Goal: Task Accomplishment & Management: Manage account settings

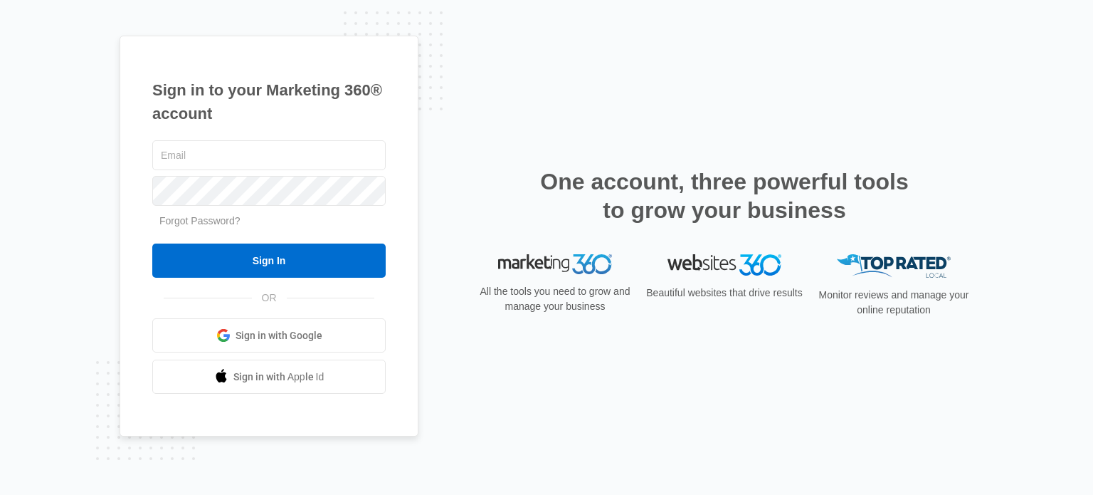
click at [299, 159] on input "text" at bounding box center [268, 155] width 233 height 30
type input "[PERSON_NAME][EMAIL_ADDRESS][PERSON_NAME][DOMAIN_NAME]"
click at [275, 266] on input "Sign In" at bounding box center [268, 260] width 233 height 34
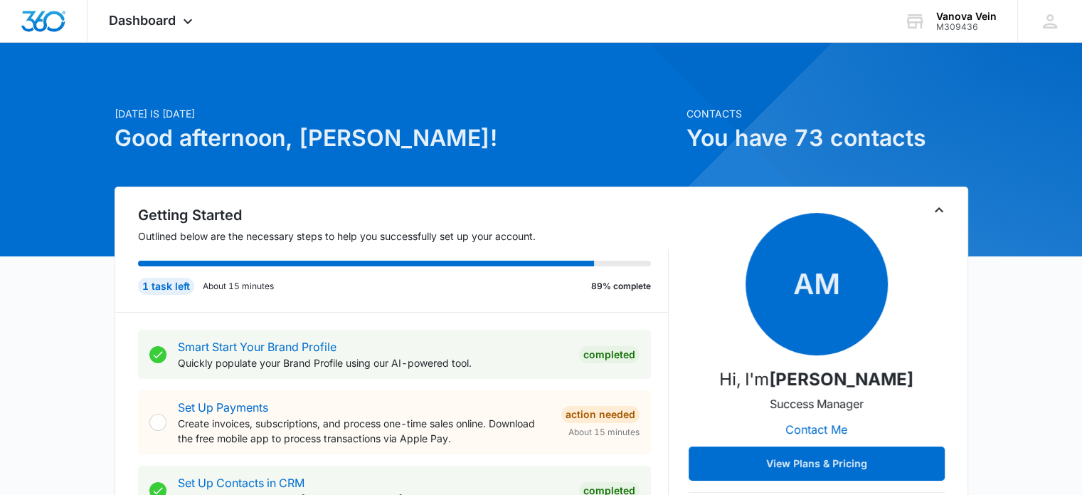
click at [185, 19] on icon at bounding box center [187, 21] width 17 height 17
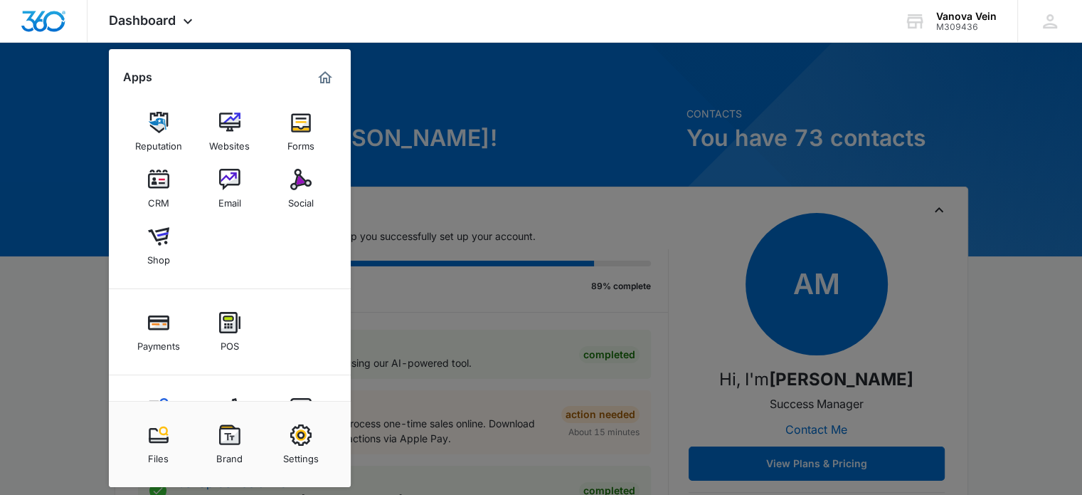
click at [222, 120] on img at bounding box center [229, 122] width 21 height 21
